Goal: Information Seeking & Learning: Learn about a topic

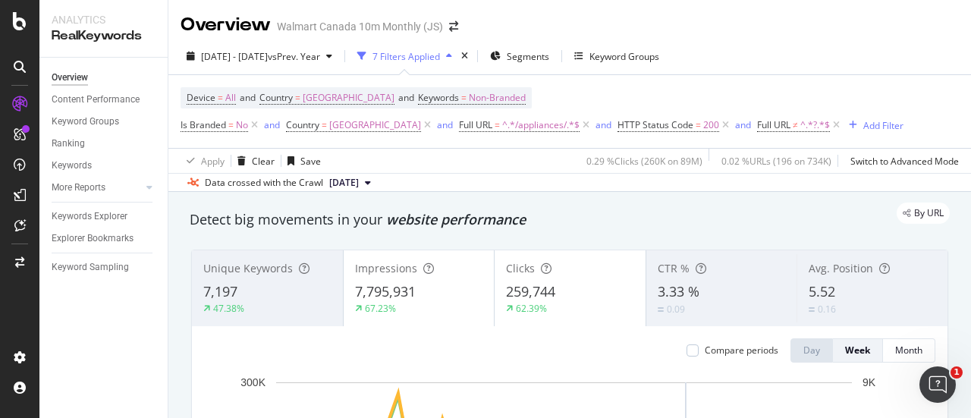
scroll to position [16, 0]
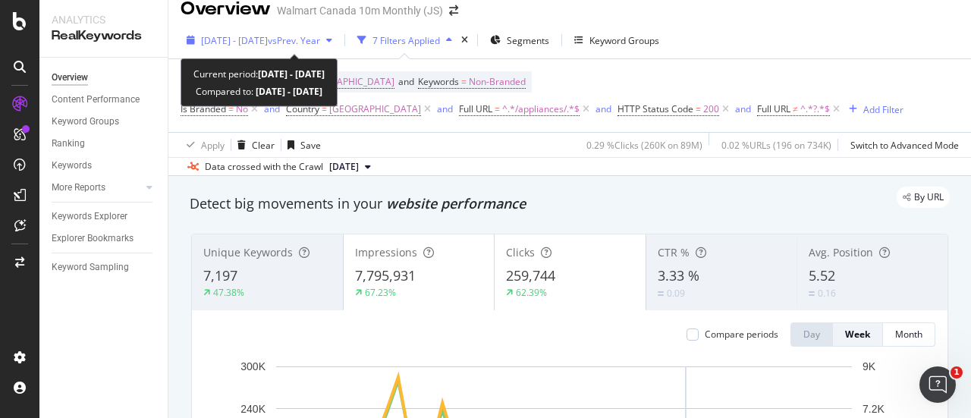
click at [320, 39] on span "vs Prev. Year" at bounding box center [294, 40] width 52 height 13
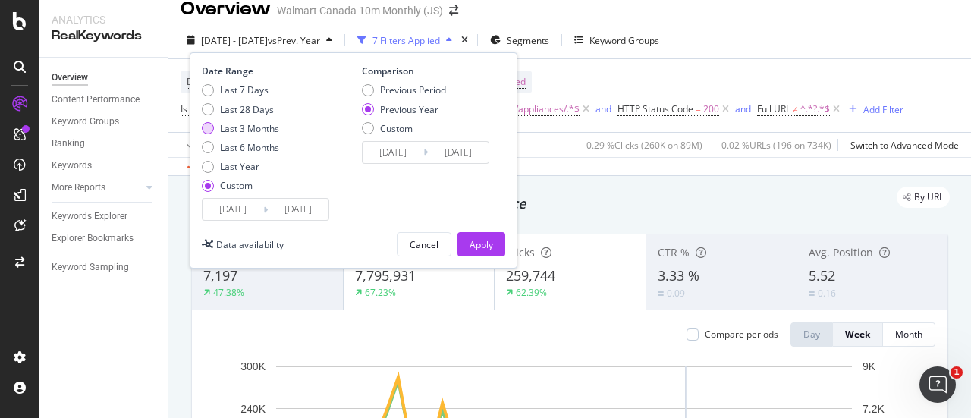
click at [207, 124] on div "Last 3 Months" at bounding box center [208, 128] width 12 height 12
type input "[DATE]"
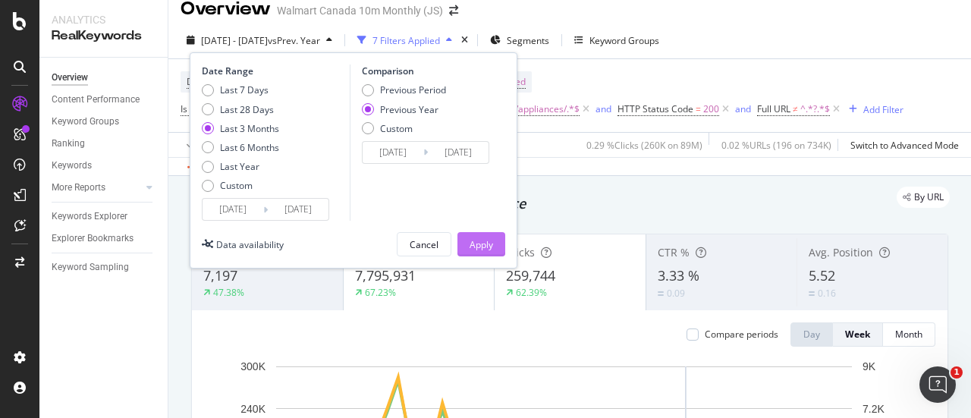
click at [499, 249] on button "Apply" at bounding box center [481, 244] width 48 height 24
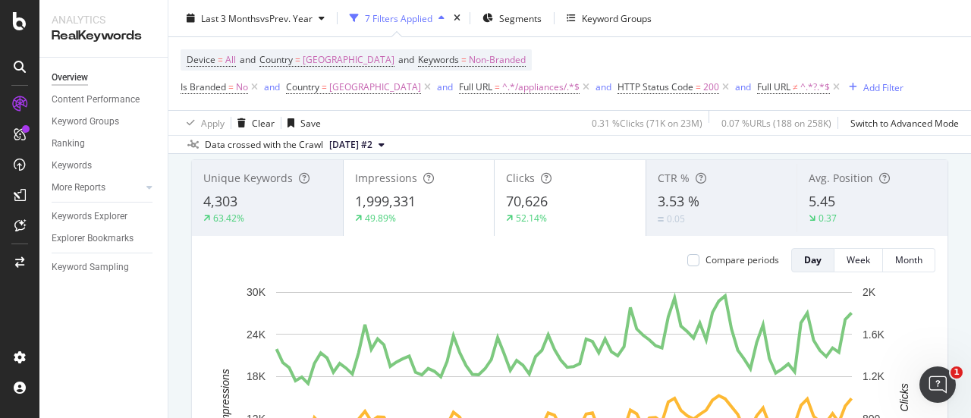
scroll to position [118, 0]
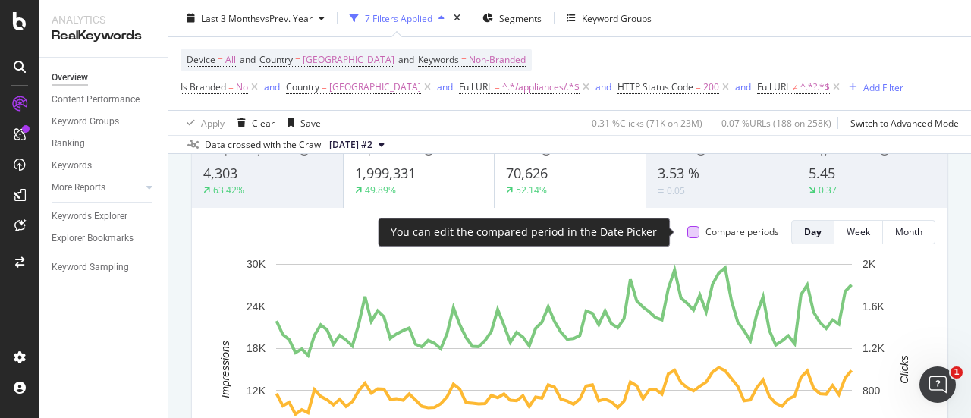
click at [687, 234] on div at bounding box center [693, 232] width 12 height 12
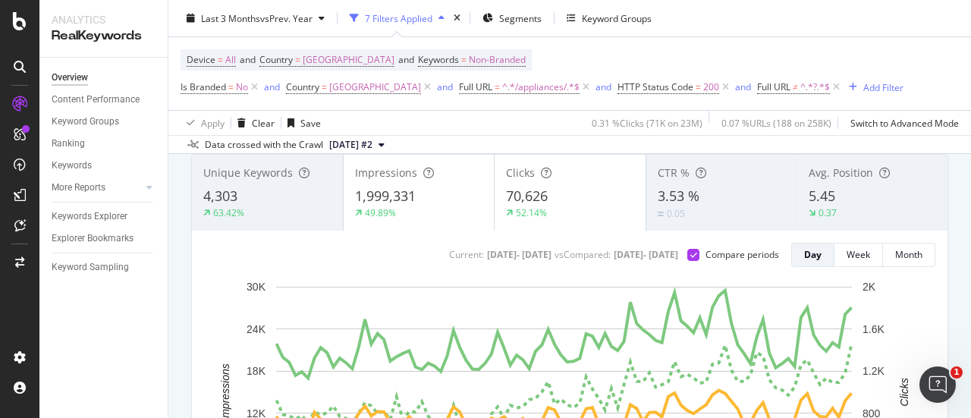
scroll to position [96, 0]
click at [864, 172] on div "Avg. Position" at bounding box center [871, 172] width 127 height 15
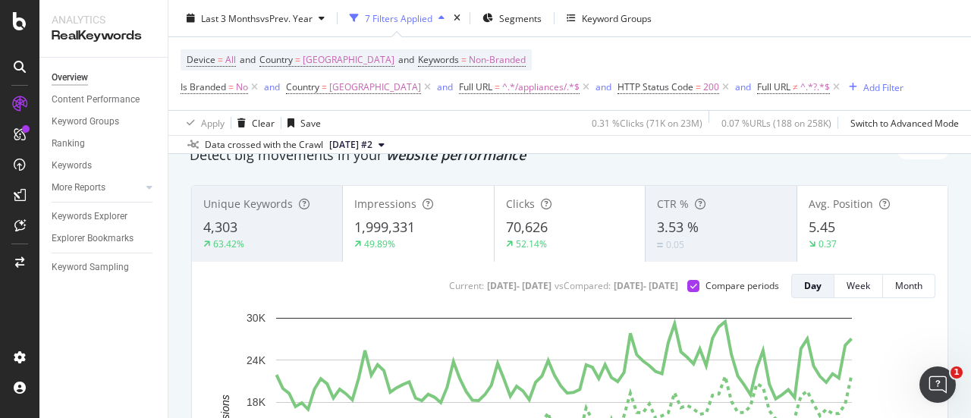
scroll to position [67, 0]
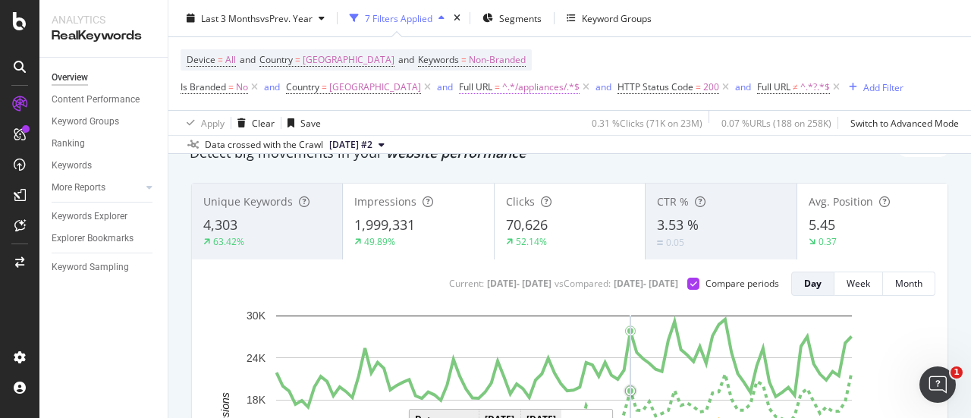
click at [502, 83] on span "^.*/appliances/.*$" at bounding box center [540, 87] width 77 height 21
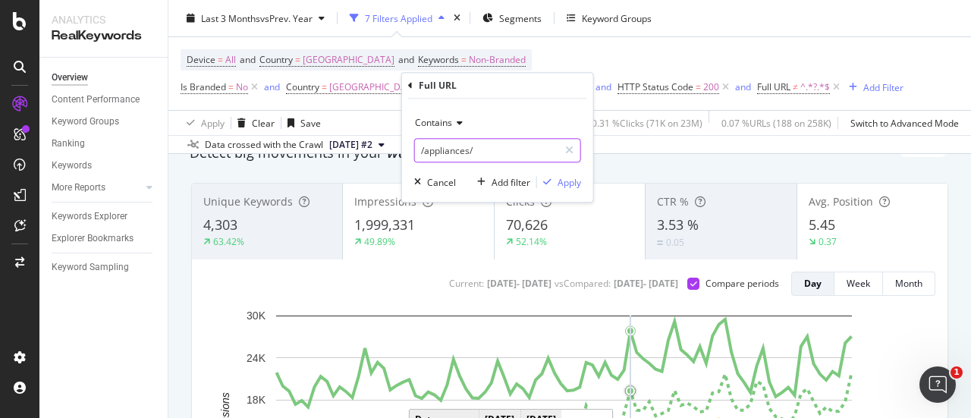
click at [486, 149] on input "/appliances/" at bounding box center [486, 150] width 143 height 24
type input "/appliances/small-appliances/"
click at [574, 181] on div "Apply" at bounding box center [569, 182] width 24 height 13
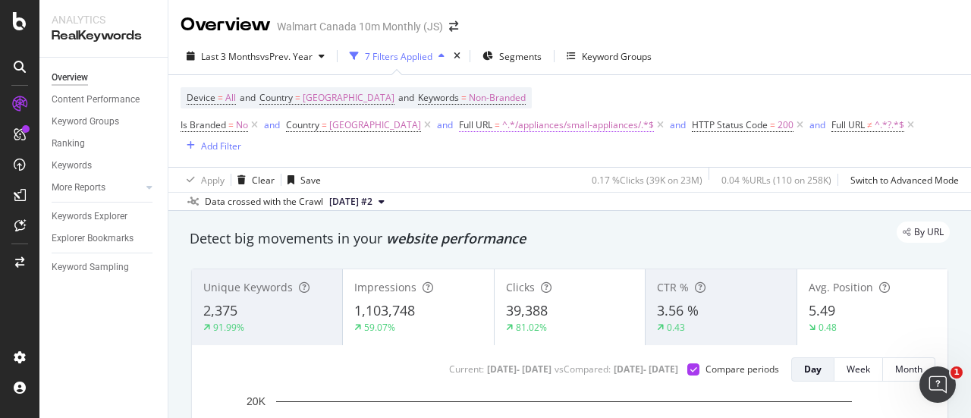
click at [547, 128] on span "^.*/appliances/small-appliances/.*$" at bounding box center [578, 125] width 152 height 21
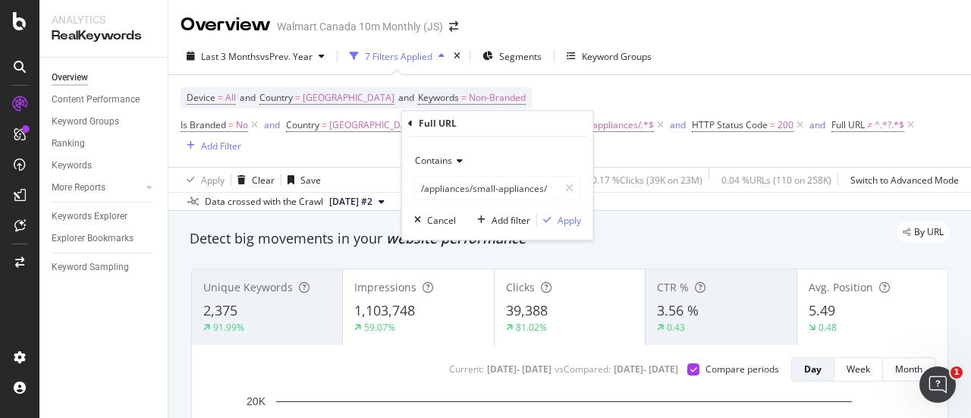
click at [693, 82] on div "Device = All and Country = [GEOGRAPHIC_DATA] and Keywords = Non-Branded Is Bran…" at bounding box center [569, 121] width 778 height 92
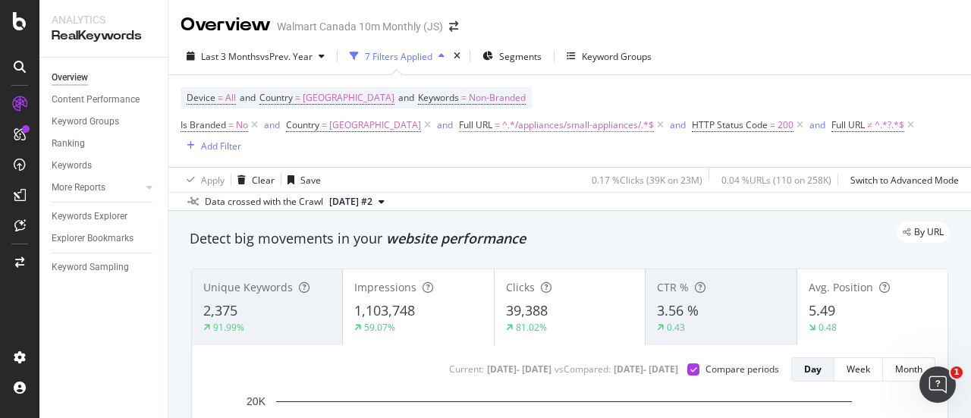
click at [544, 126] on span "^.*/appliances/small-appliances/.*$" at bounding box center [578, 125] width 152 height 21
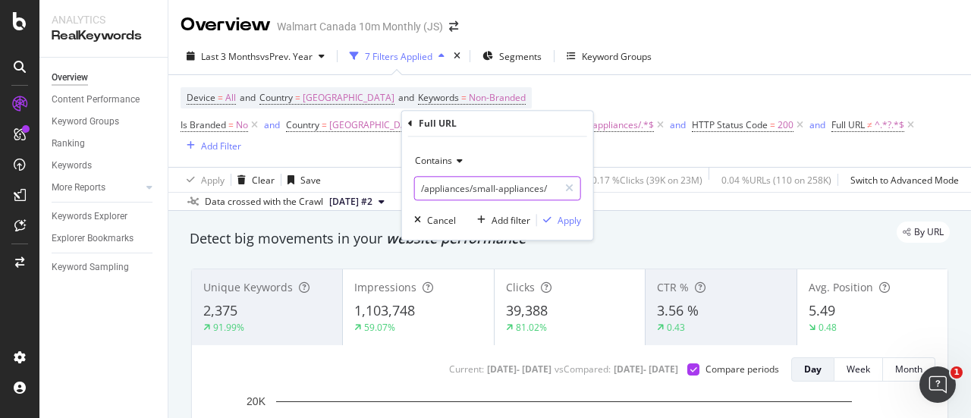
click at [485, 190] on input "/appliances/small-appliances/" at bounding box center [486, 188] width 143 height 24
type input "/appliances/large-appliances/"
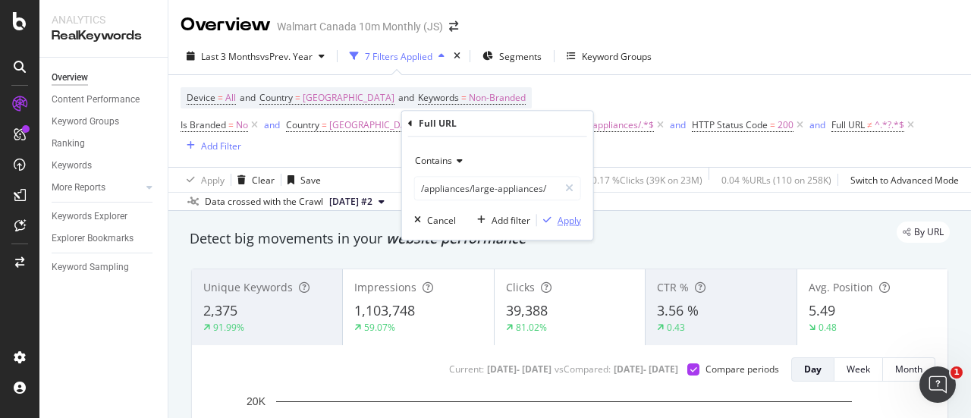
click at [568, 215] on div "Apply" at bounding box center [569, 220] width 24 height 13
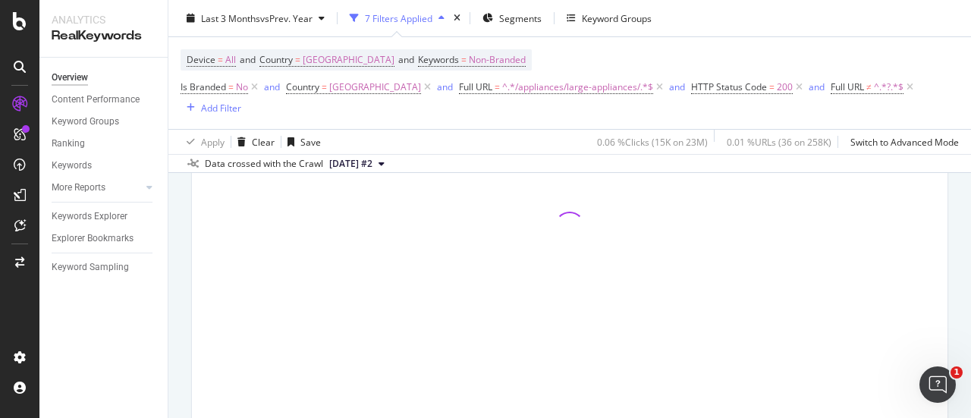
scroll to position [189, 0]
